Goal: Communication & Community: Answer question/provide support

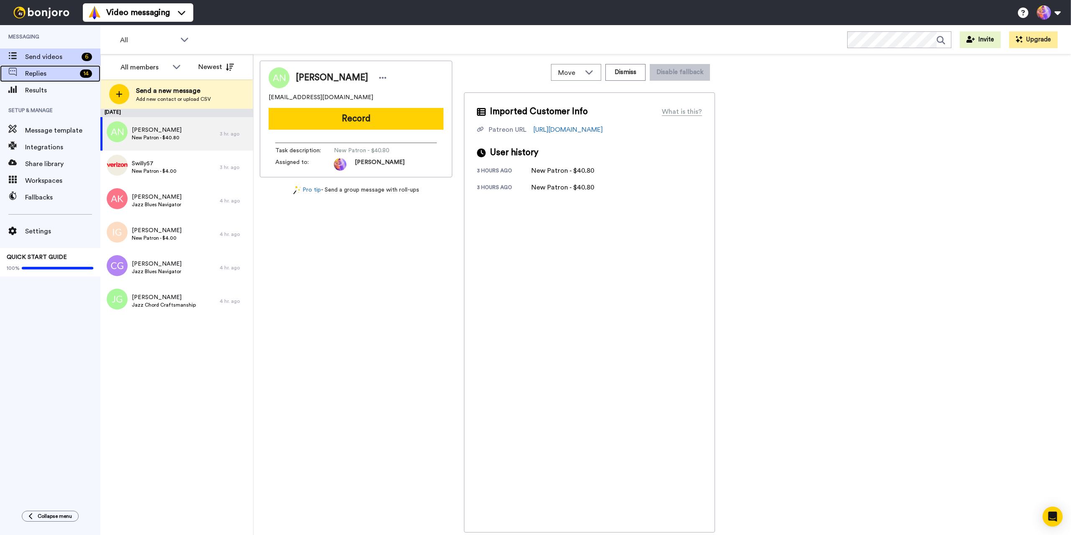
click at [56, 72] on span "Replies" at bounding box center [50, 74] width 51 height 10
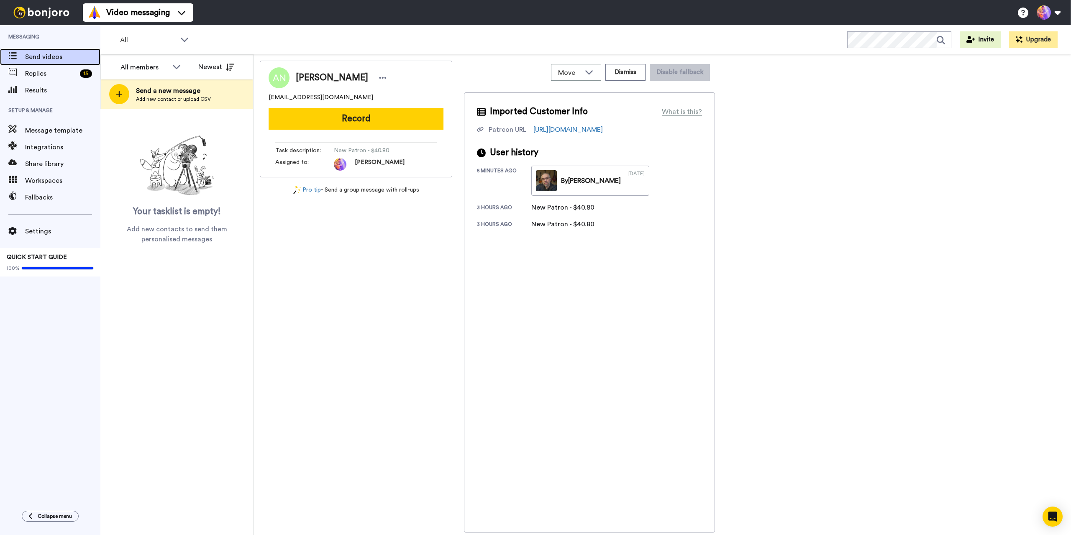
click at [45, 61] on span "Send videos" at bounding box center [62, 57] width 75 height 10
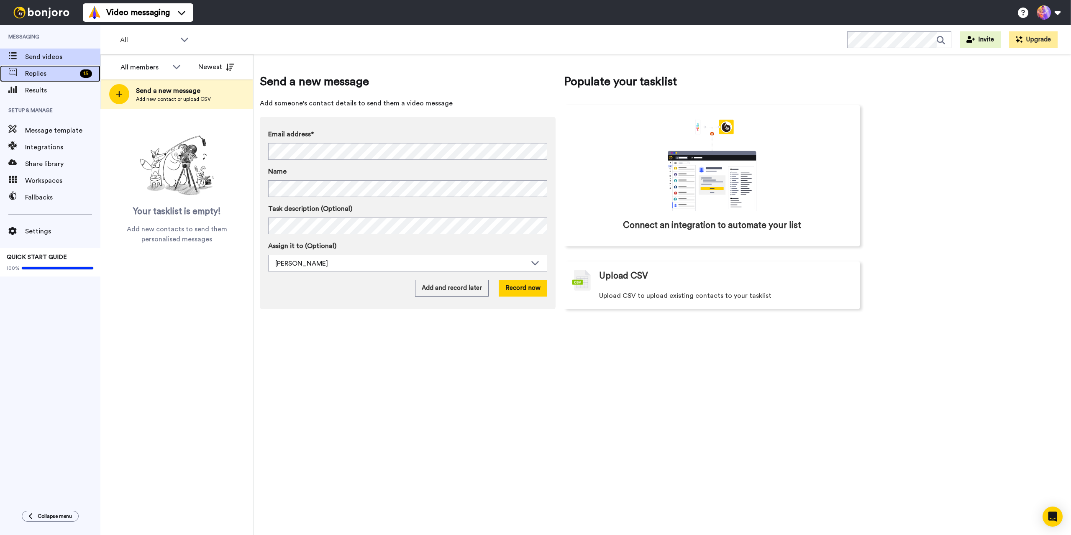
click at [37, 76] on span "Replies" at bounding box center [50, 74] width 51 height 10
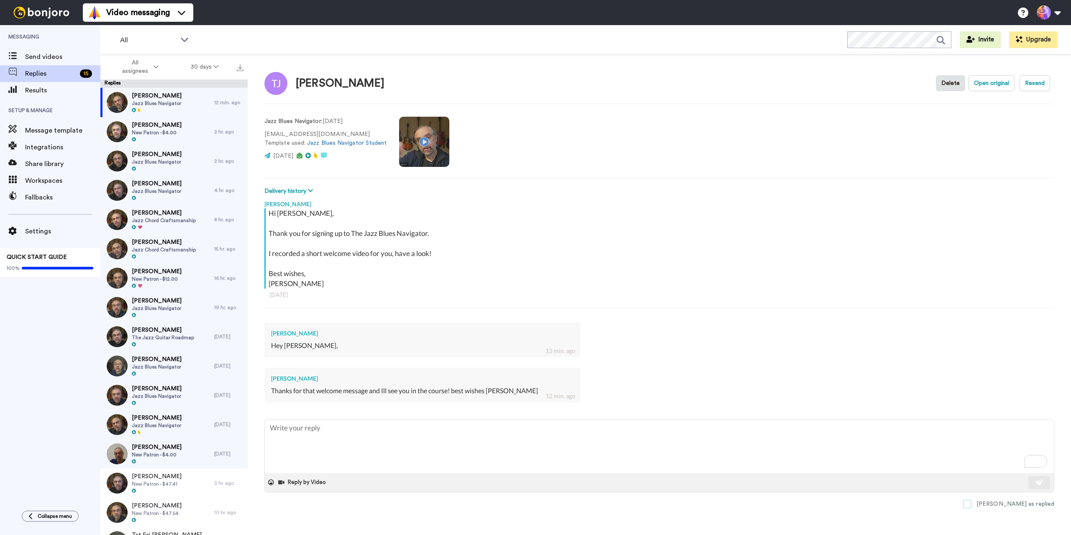
click at [1010, 504] on label "[PERSON_NAME] as replied" at bounding box center [1008, 504] width 91 height 8
type textarea "x"
